Goal: Go to known website: Go to known website

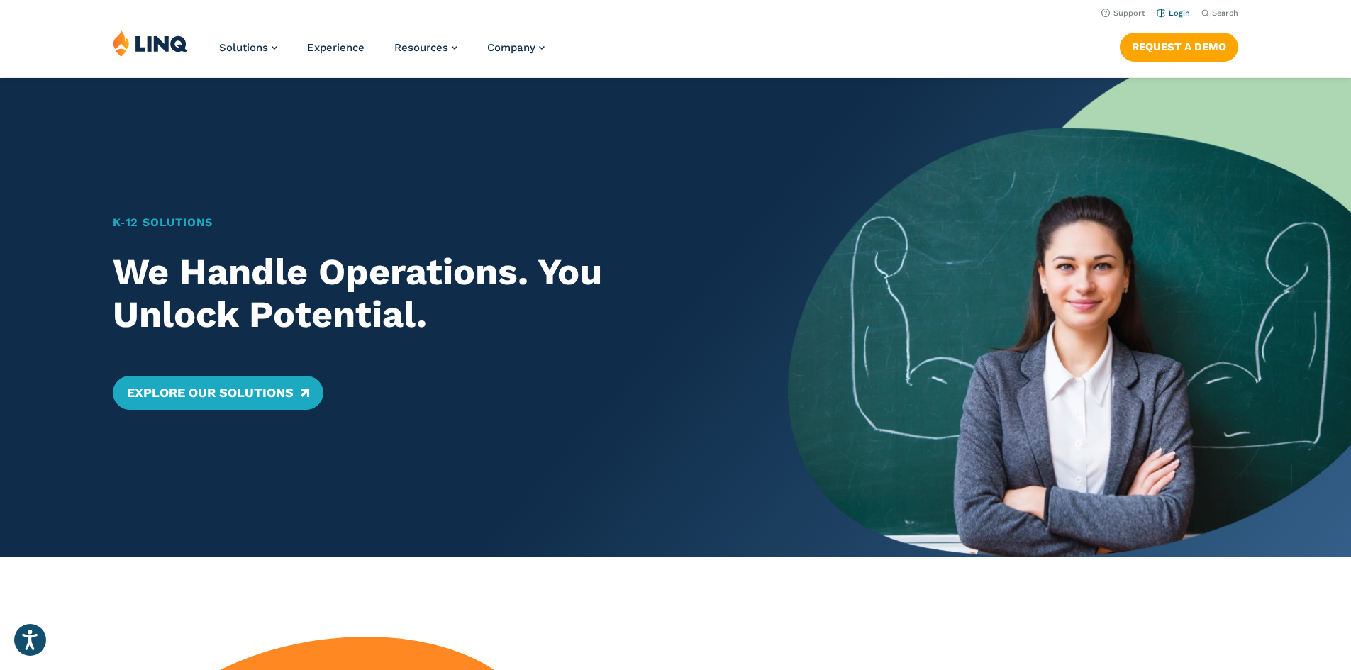
click at [1175, 13] on link "Login" at bounding box center [1173, 13] width 33 height 9
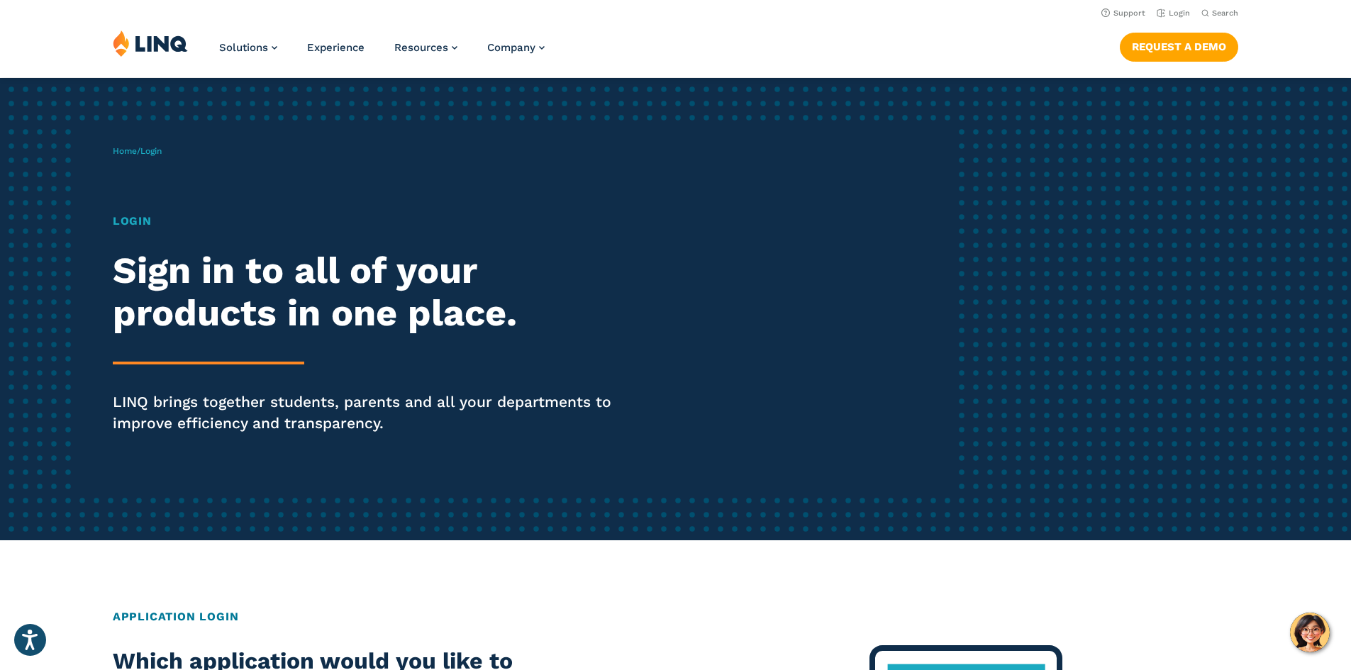
click at [145, 44] on img at bounding box center [150, 43] width 75 height 27
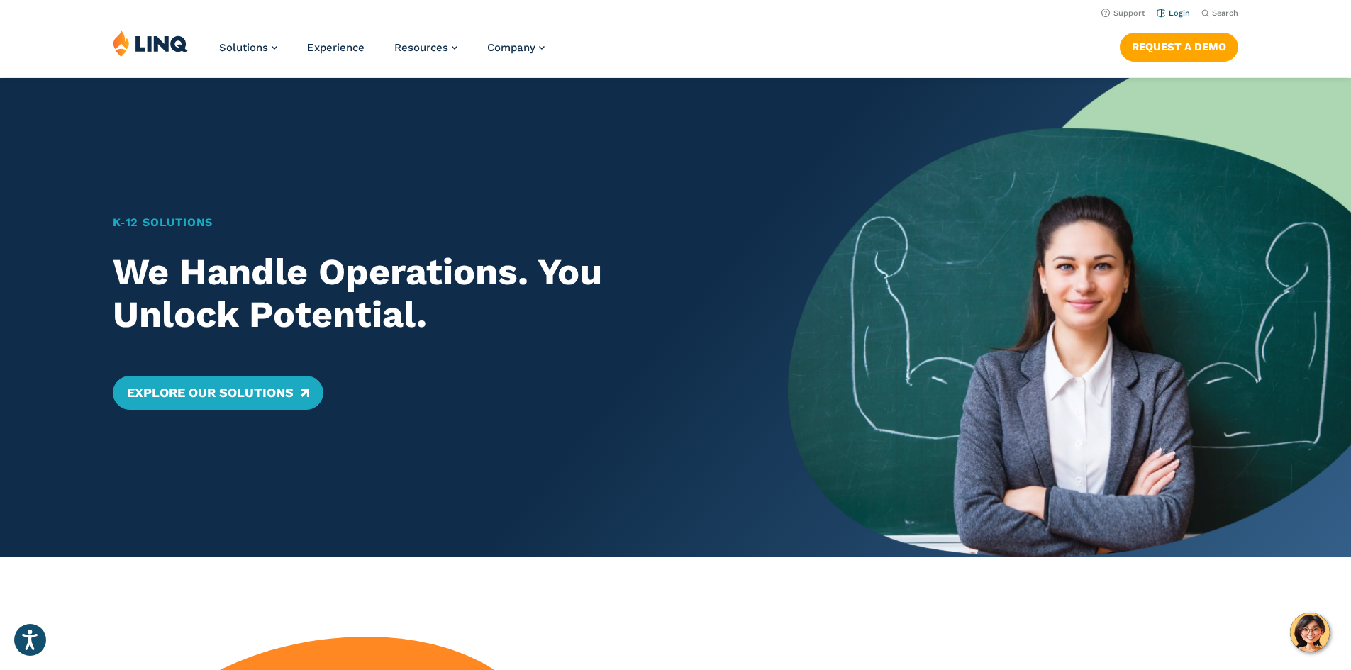
click at [1175, 13] on link "Login" at bounding box center [1173, 13] width 33 height 9
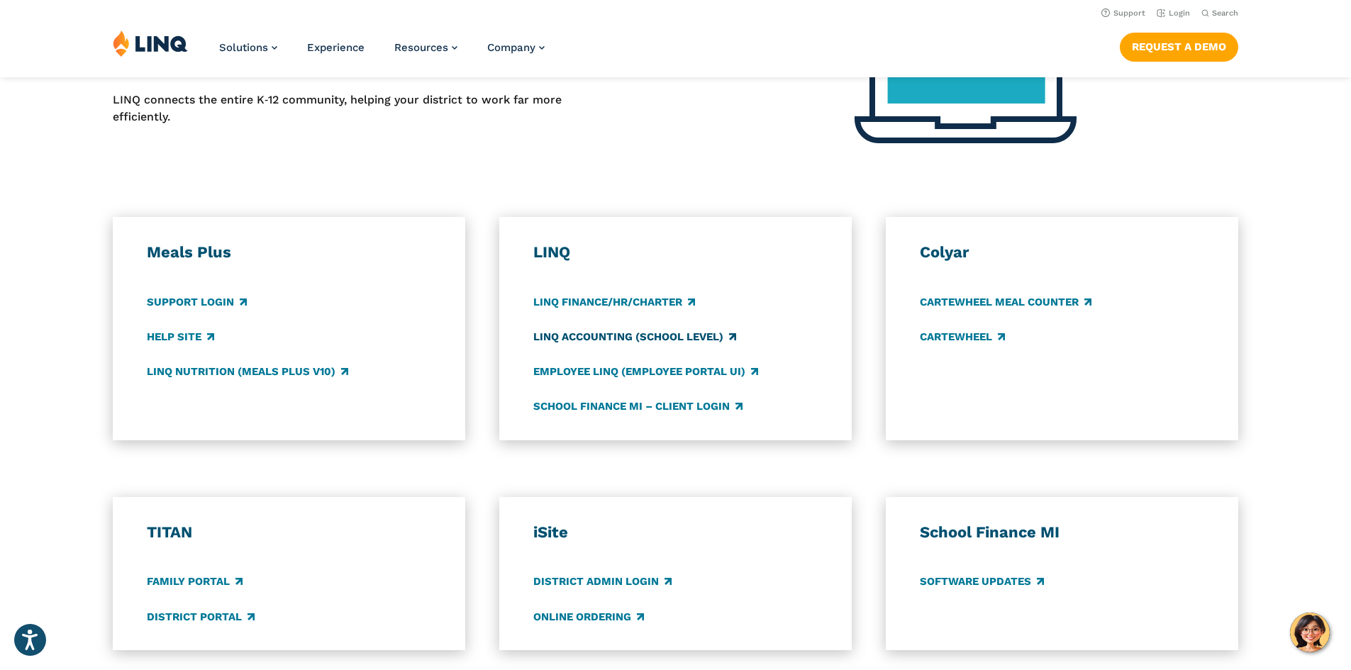
scroll to position [355, 0]
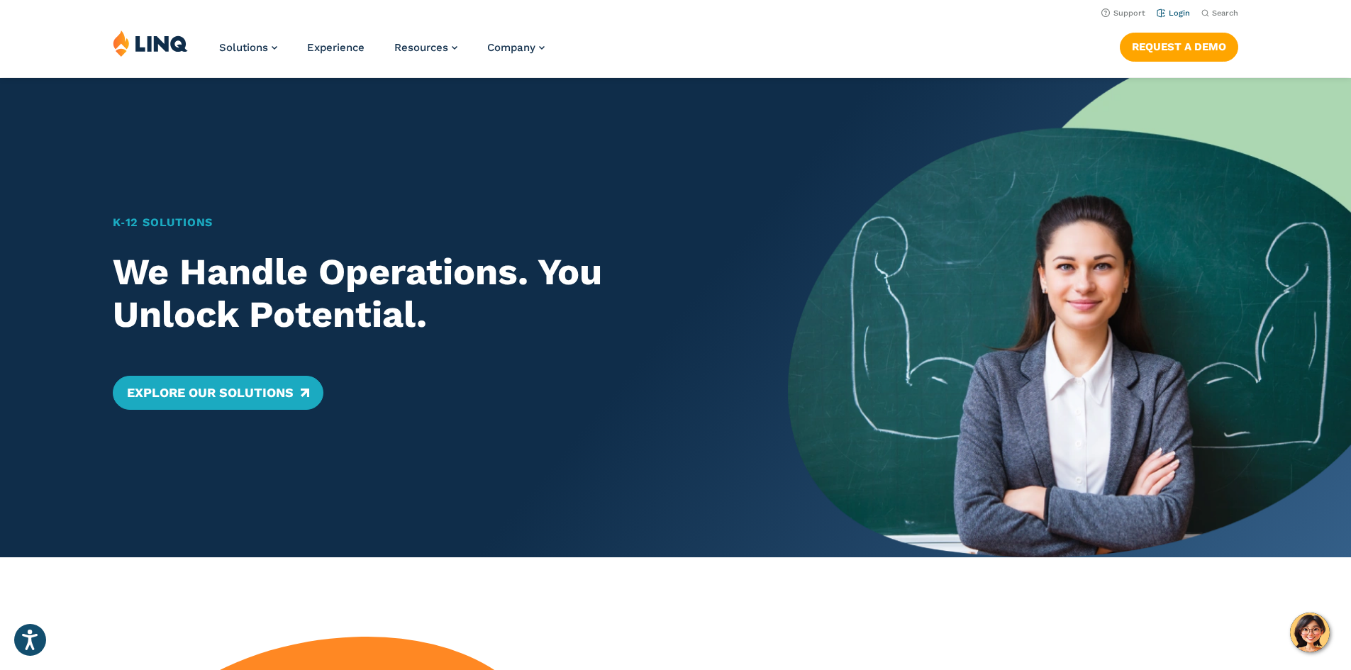
click at [1161, 14] on link "Login" at bounding box center [1173, 13] width 33 height 9
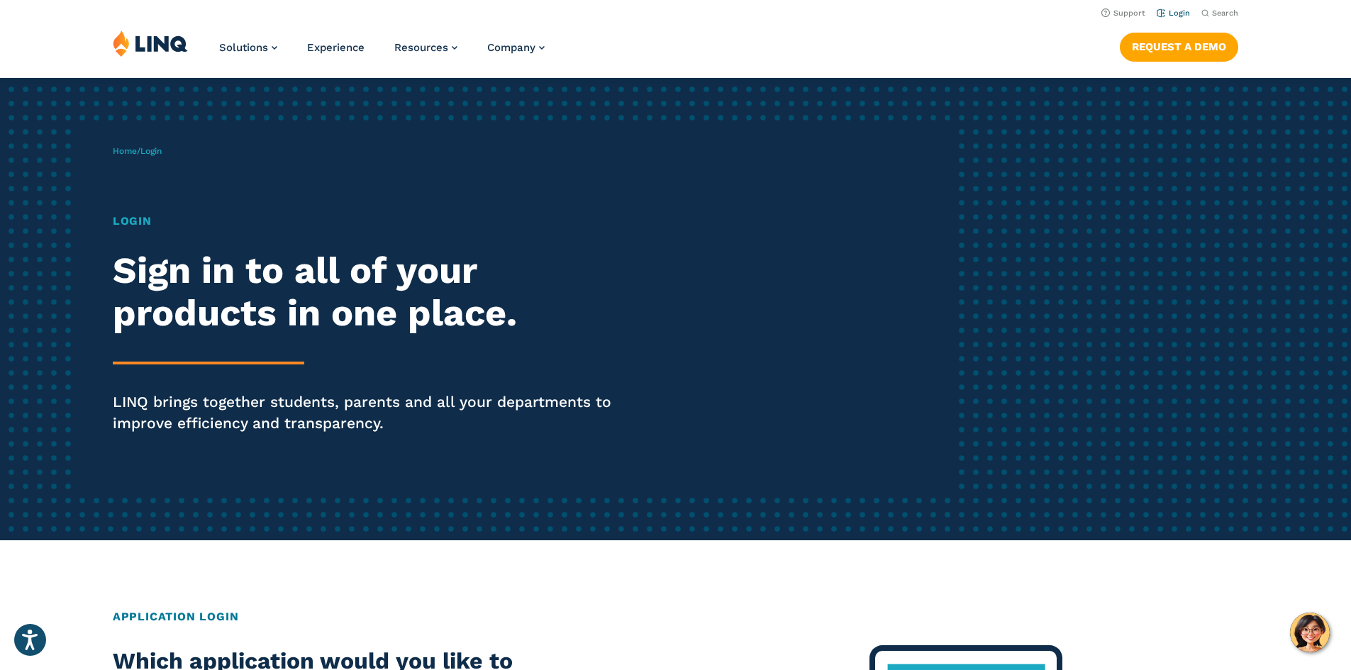
click at [1157, 11] on link "Login" at bounding box center [1173, 13] width 33 height 9
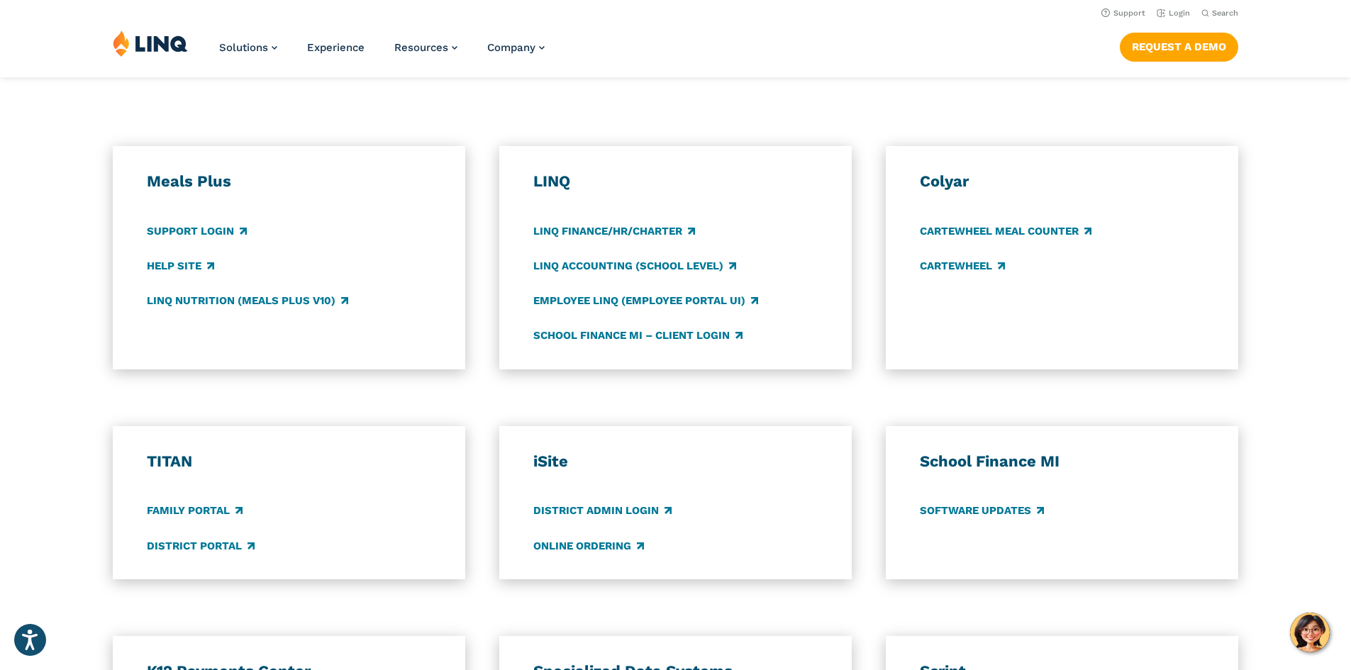
scroll to position [568, 0]
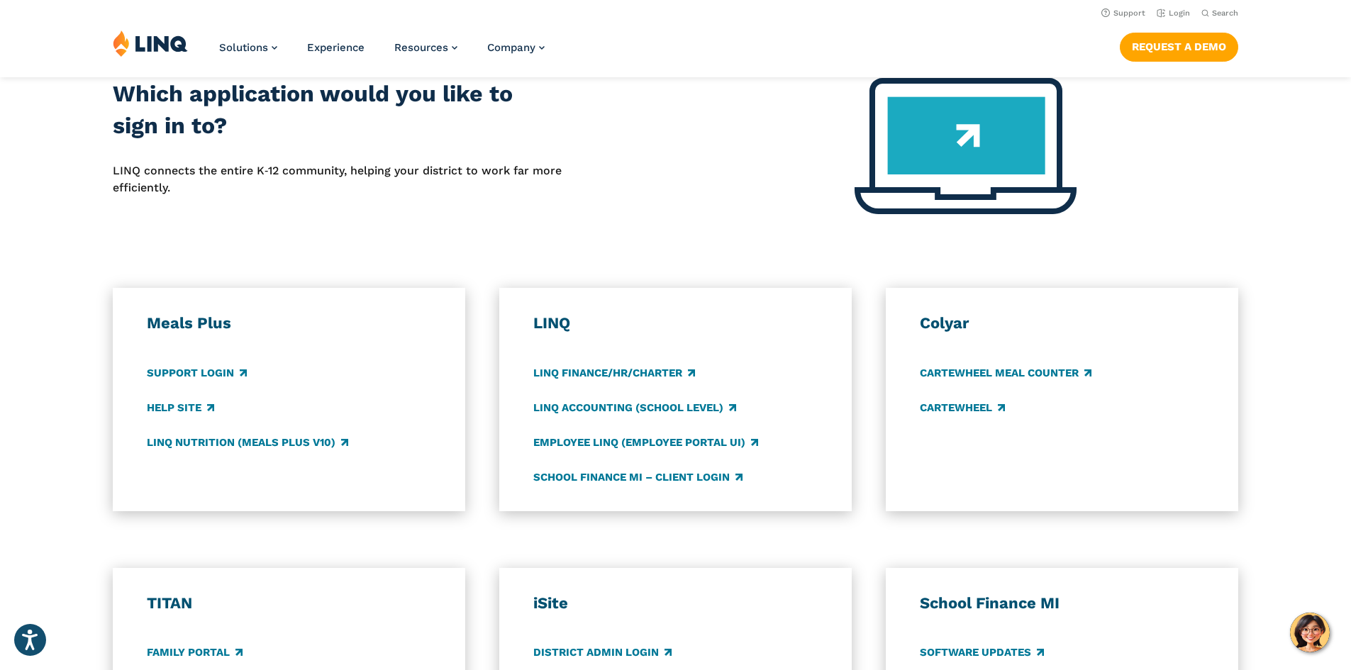
click at [977, 140] on img at bounding box center [966, 146] width 222 height 136
